Goal: Transaction & Acquisition: Purchase product/service

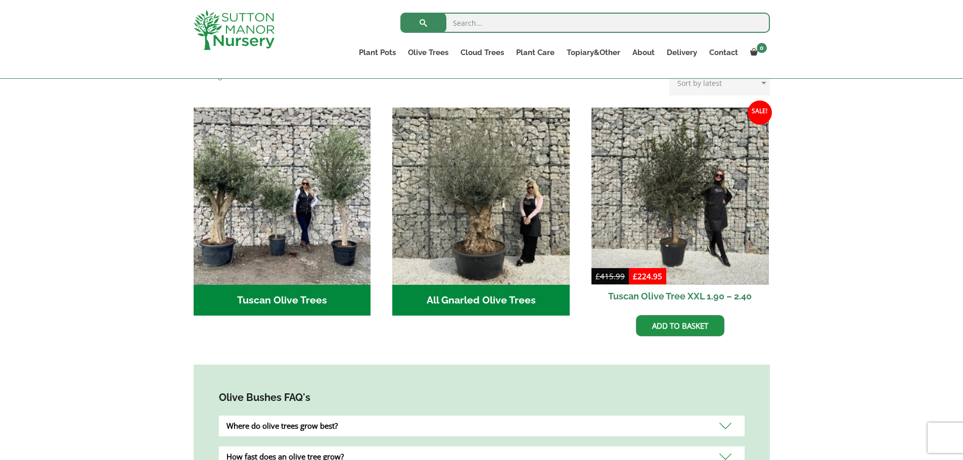
scroll to position [354, 0]
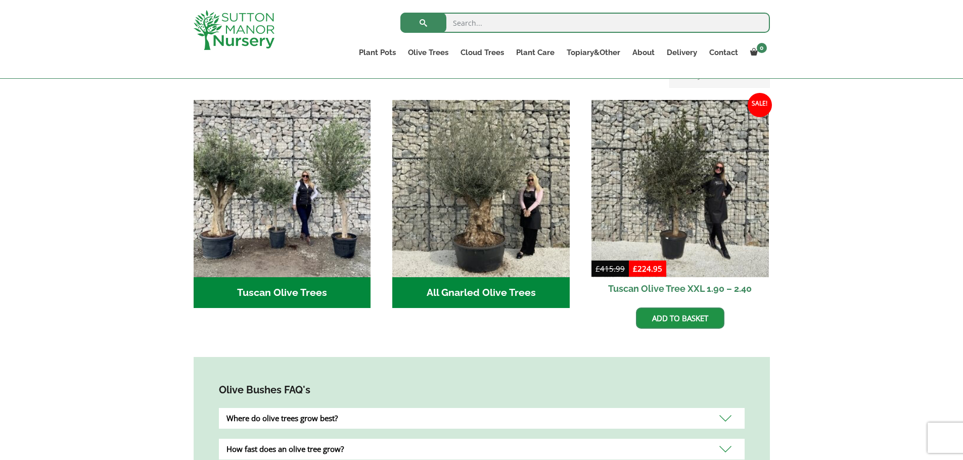
click at [441, 279] on h2 "All Gnarled Olive Trees (212)" at bounding box center [480, 293] width 177 height 31
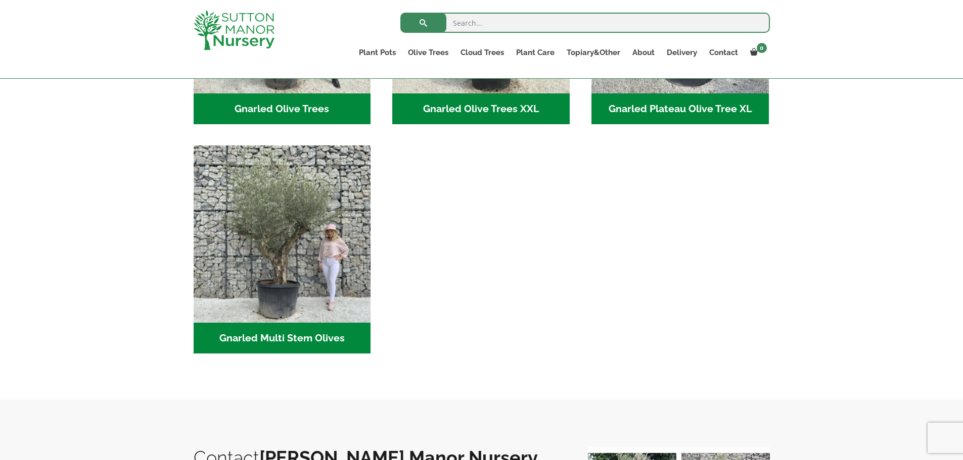
scroll to position [404, 0]
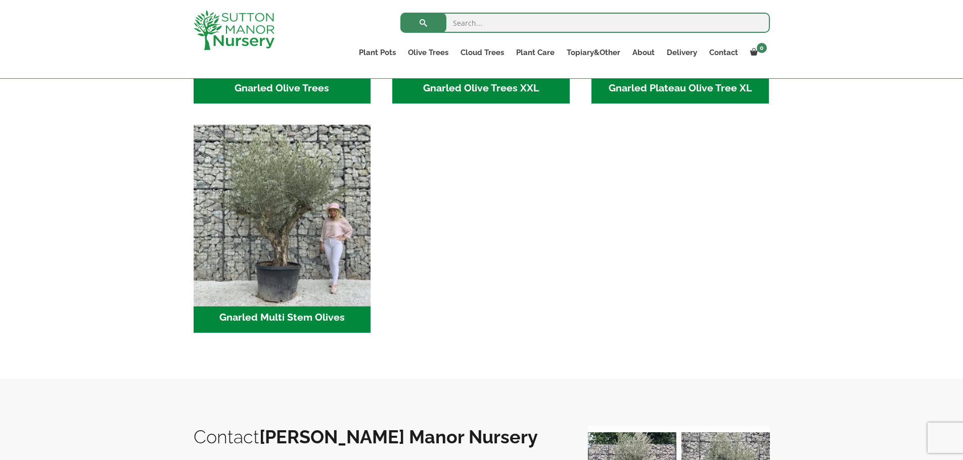
click at [251, 287] on img "Visit product category Gnarled Multi Stem Olives" at bounding box center [282, 214] width 186 height 186
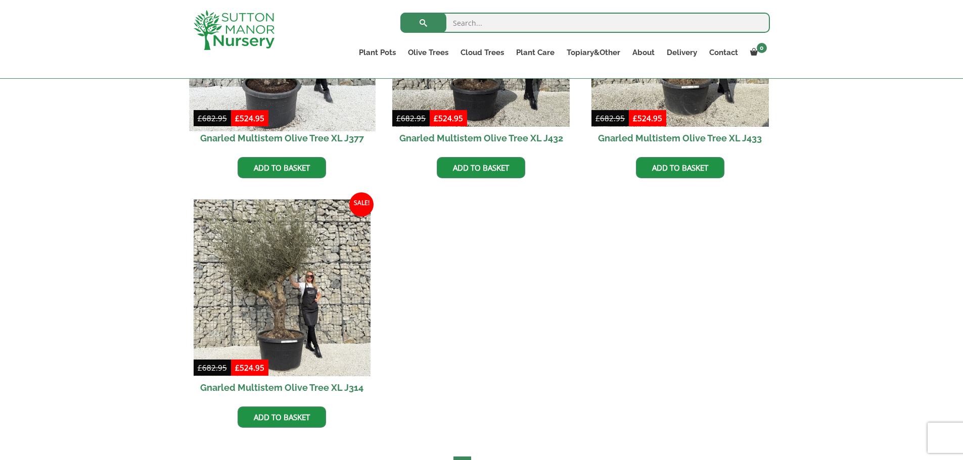
scroll to position [1820, 0]
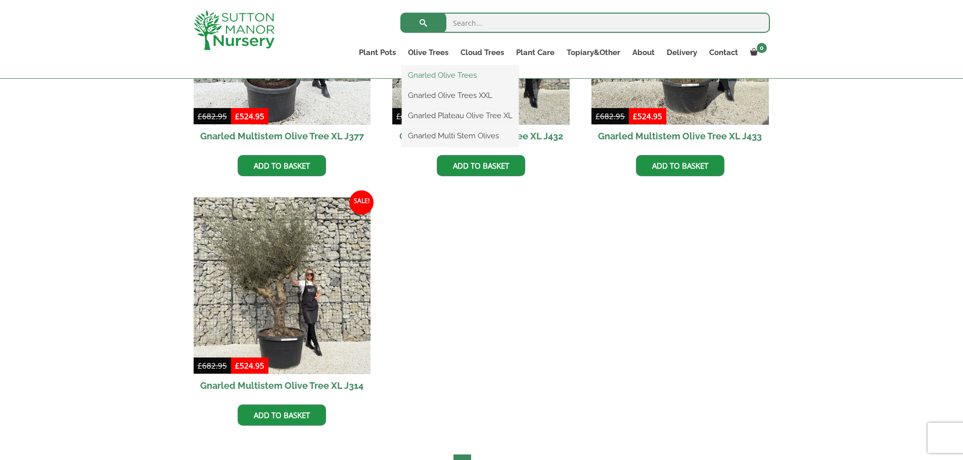
click at [420, 74] on link "Gnarled Olive Trees" at bounding box center [460, 75] width 117 height 15
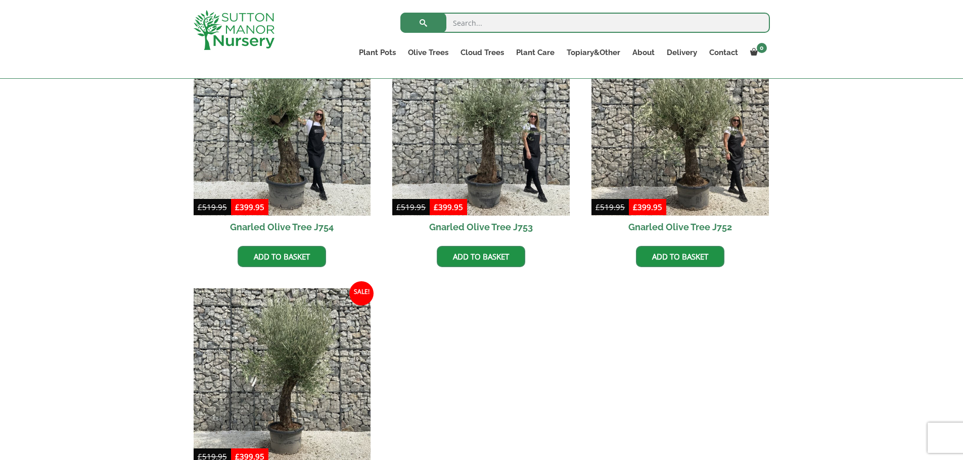
scroll to position [960, 0]
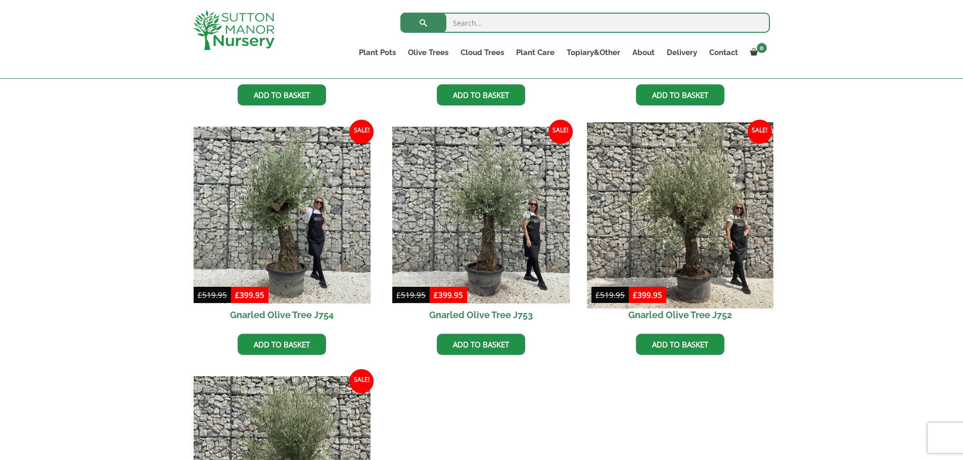
click at [687, 213] on img at bounding box center [680, 215] width 186 height 186
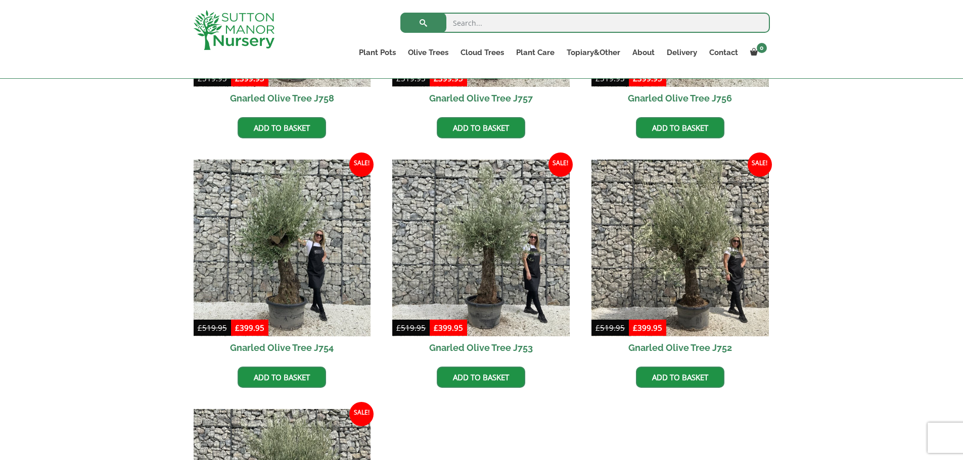
scroll to position [910, 0]
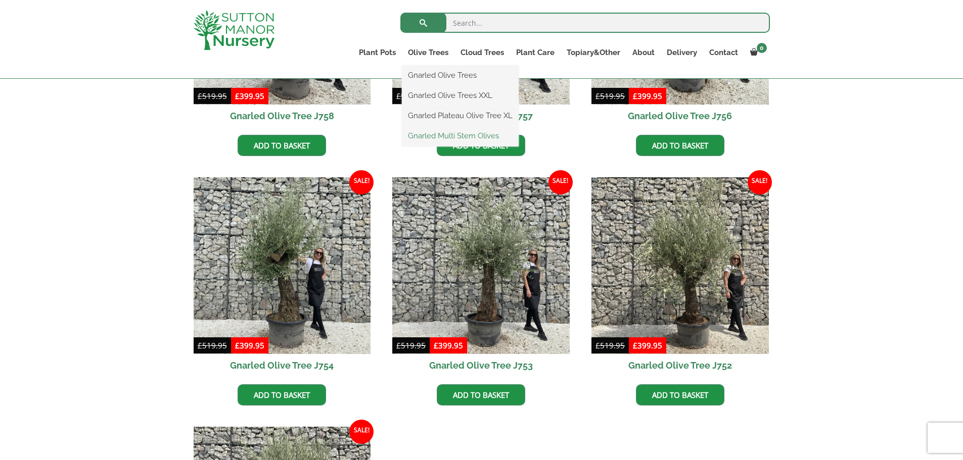
click at [429, 137] on link "Gnarled Multi Stem Olives" at bounding box center [460, 135] width 117 height 15
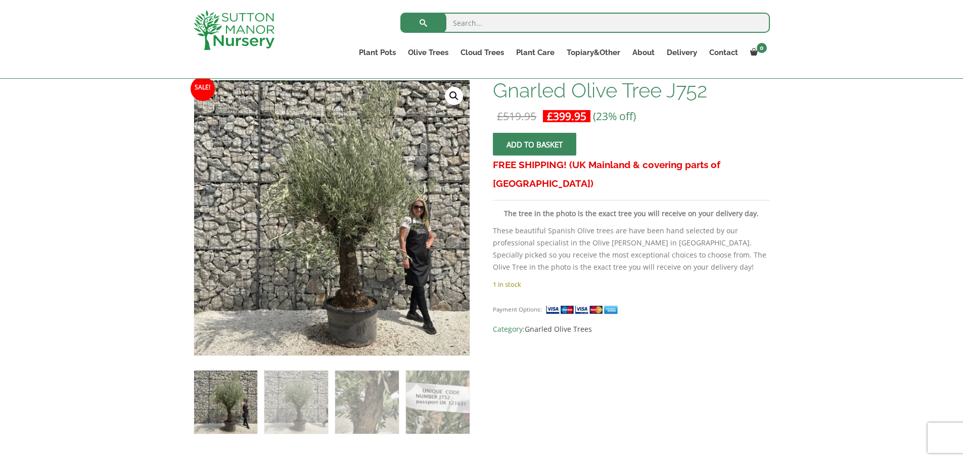
scroll to position [101, 0]
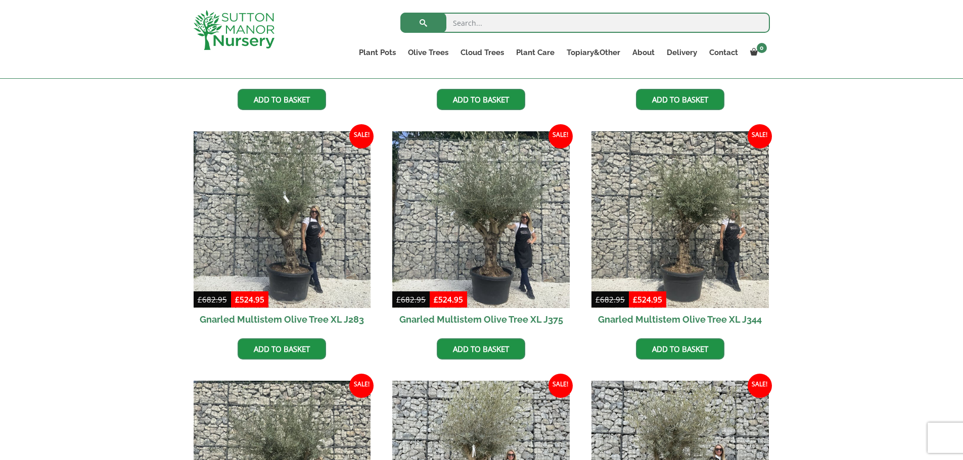
scroll to position [1112, 0]
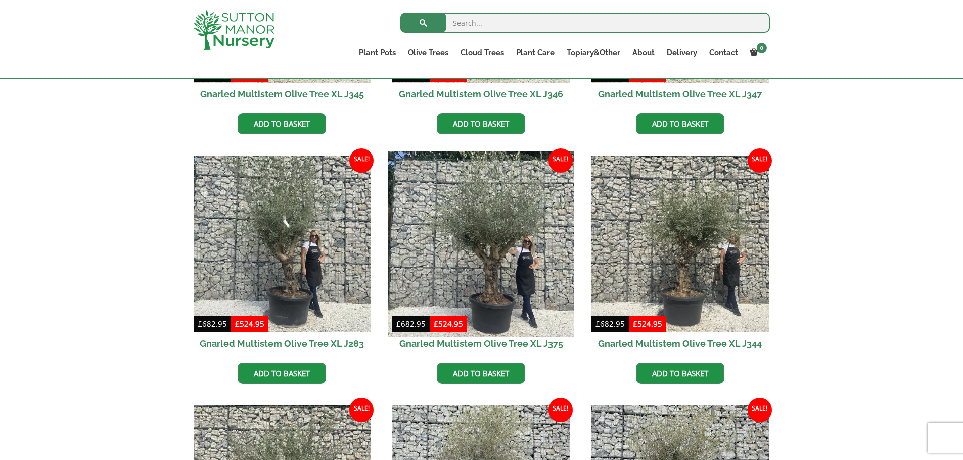
click at [477, 246] on img at bounding box center [481, 244] width 186 height 186
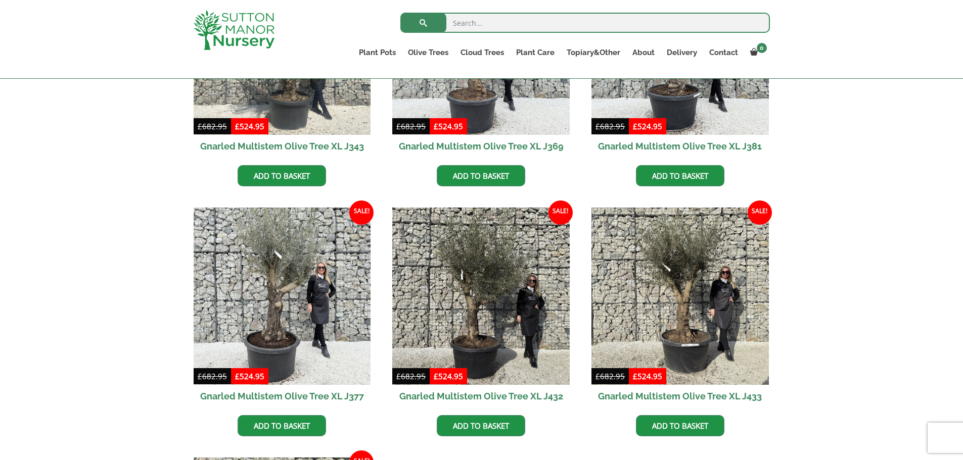
scroll to position [1365, 0]
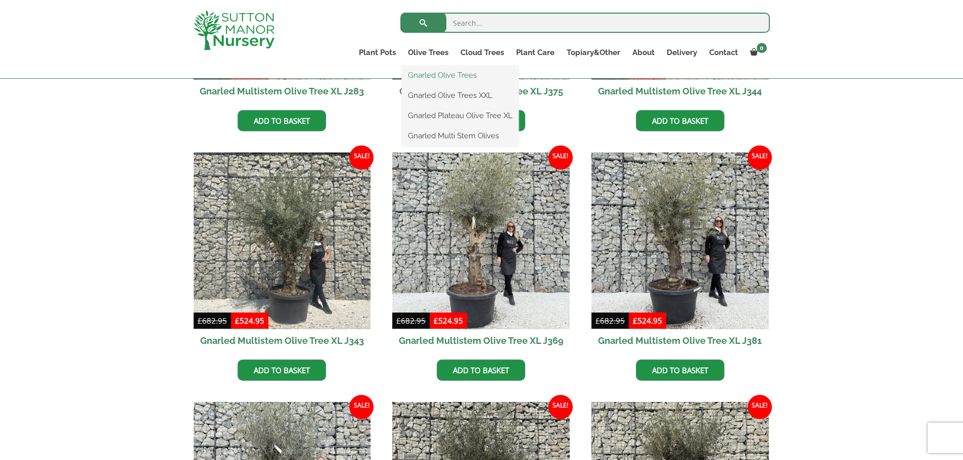
click at [420, 74] on link "Gnarled Olive Trees" at bounding box center [460, 75] width 117 height 15
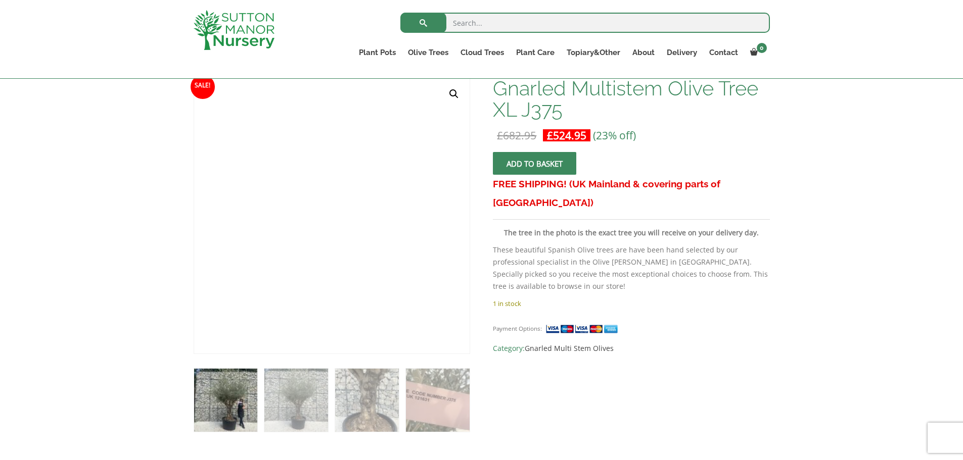
scroll to position [152, 0]
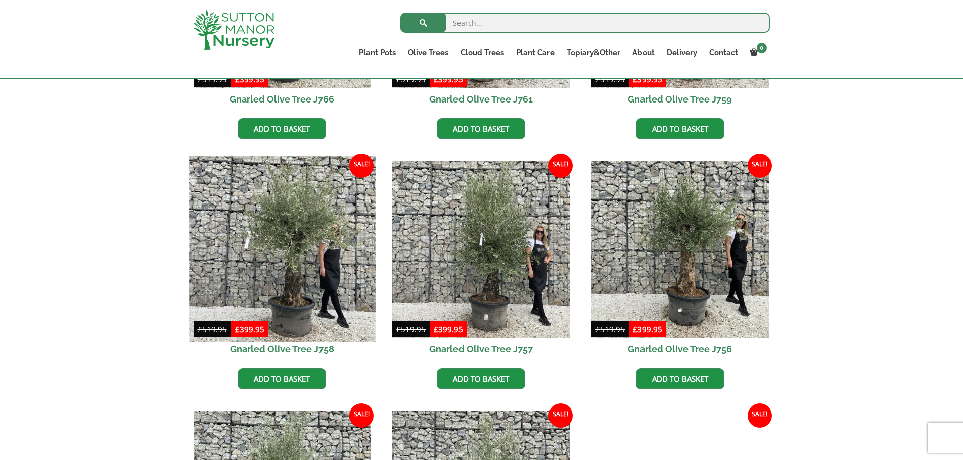
scroll to position [657, 0]
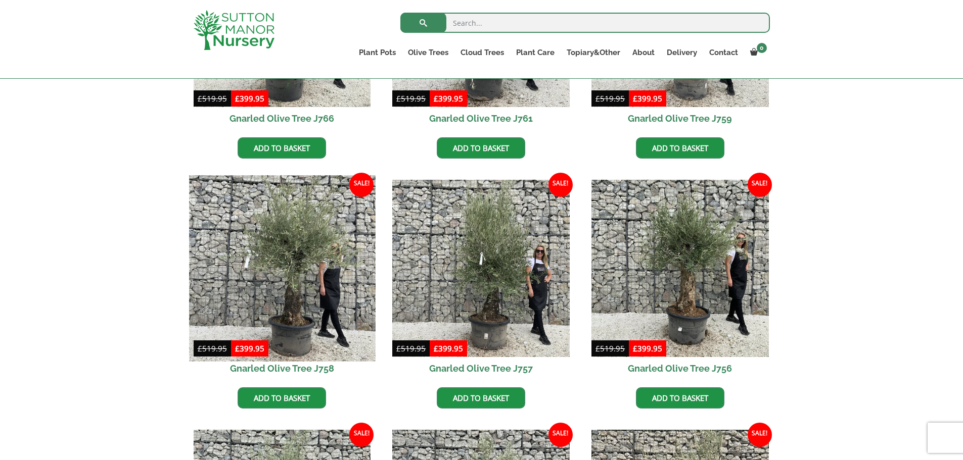
click at [297, 232] on img at bounding box center [282, 268] width 186 height 186
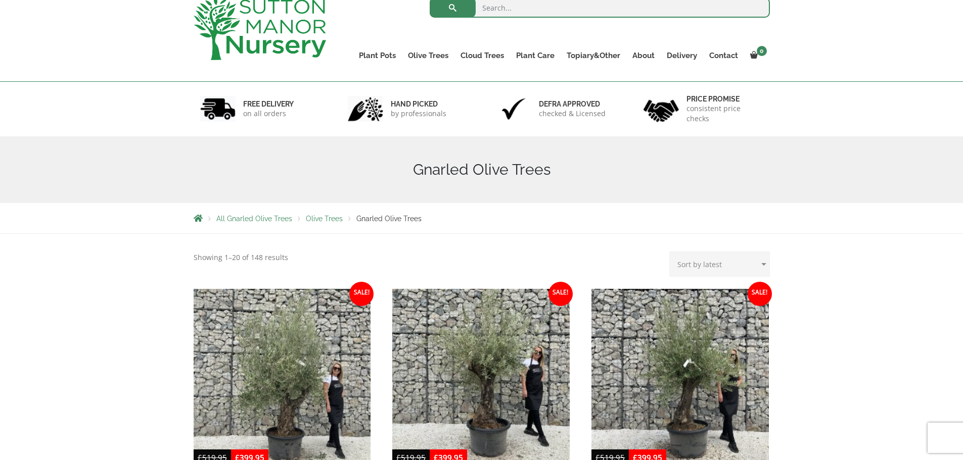
scroll to position [51, 0]
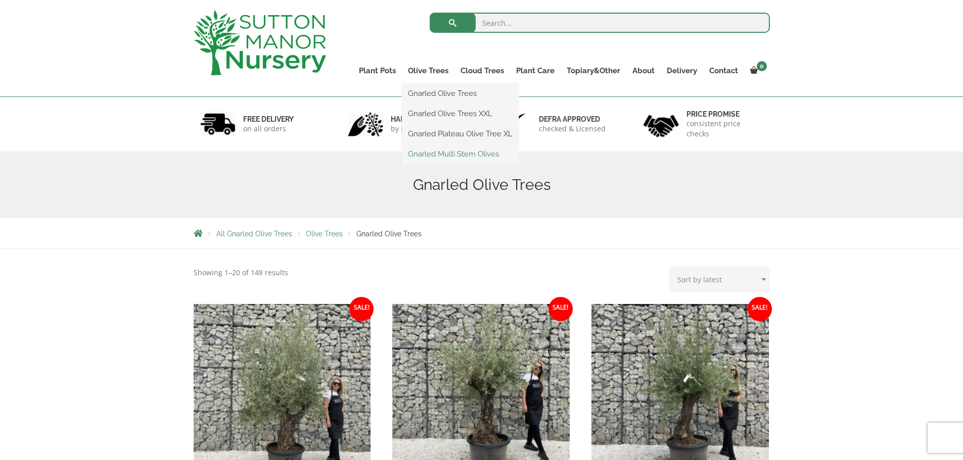
click at [422, 152] on link "Gnarled Multi Stem Olives" at bounding box center [460, 154] width 117 height 15
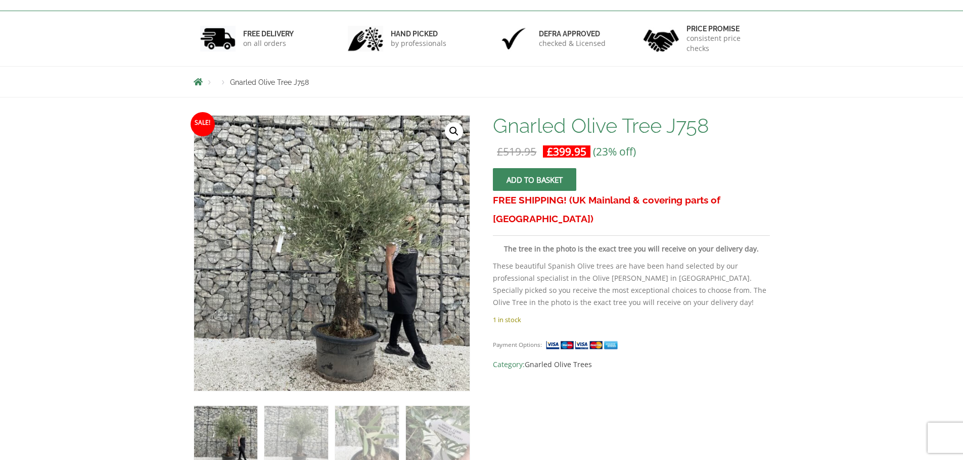
scroll to position [152, 0]
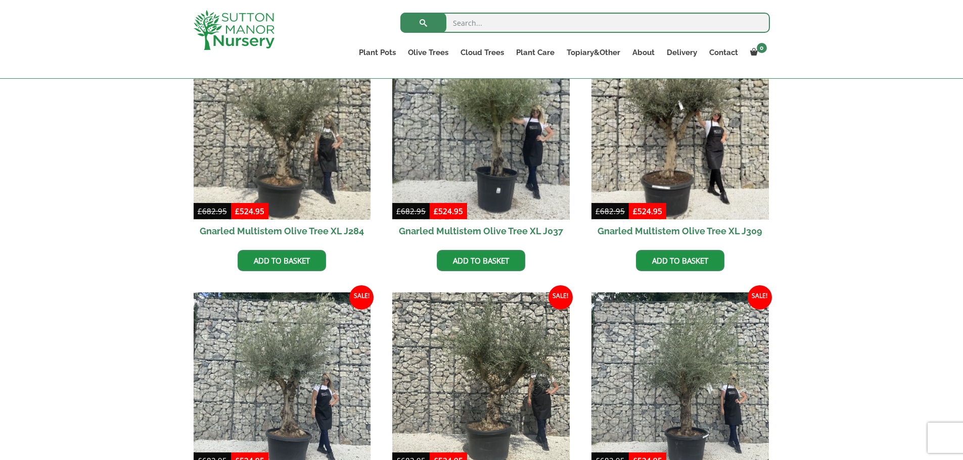
scroll to position [607, 0]
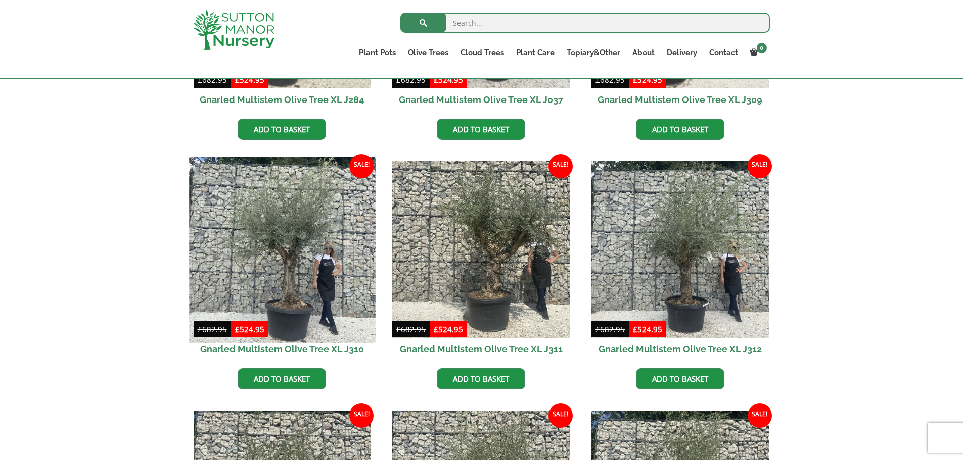
click at [284, 231] on img at bounding box center [282, 250] width 186 height 186
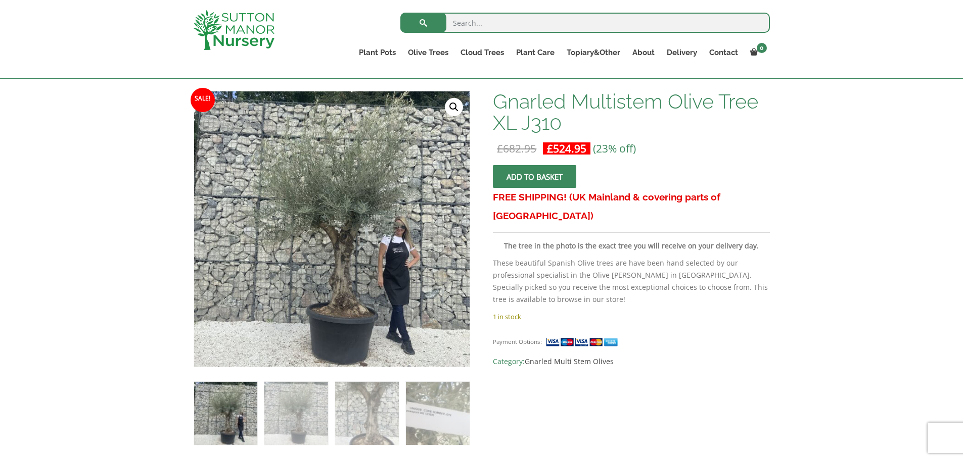
scroll to position [152, 0]
